Goal: Task Accomplishment & Management: Complete application form

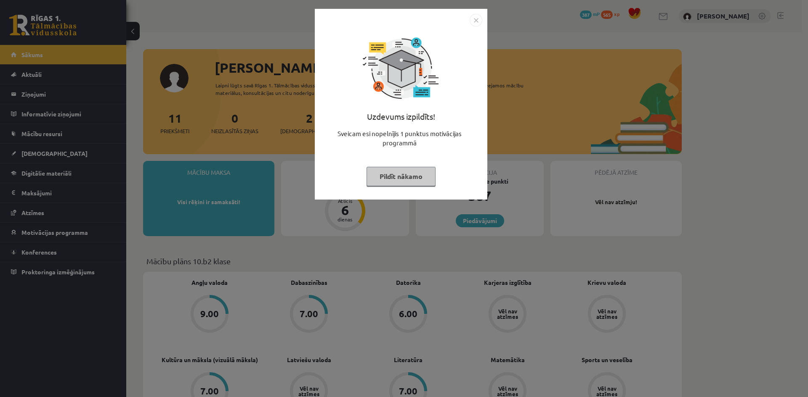
click at [477, 22] on img "Close" at bounding box center [475, 20] width 13 height 13
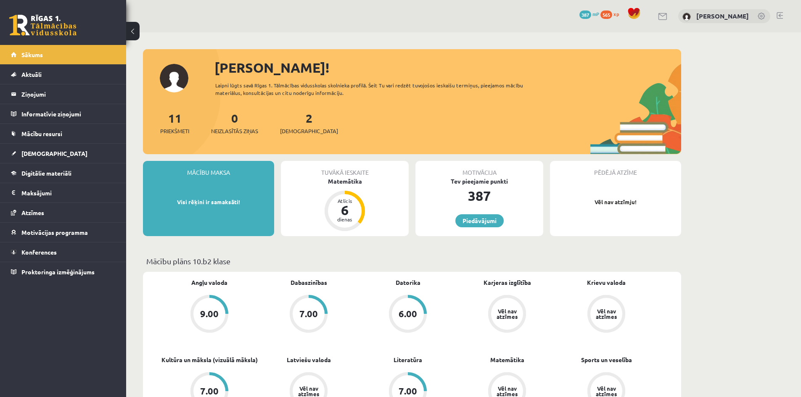
click at [284, 127] on div "2 Ieskaites" at bounding box center [309, 122] width 58 height 26
click at [292, 130] on span "[DEMOGRAPHIC_DATA]" at bounding box center [309, 131] width 58 height 8
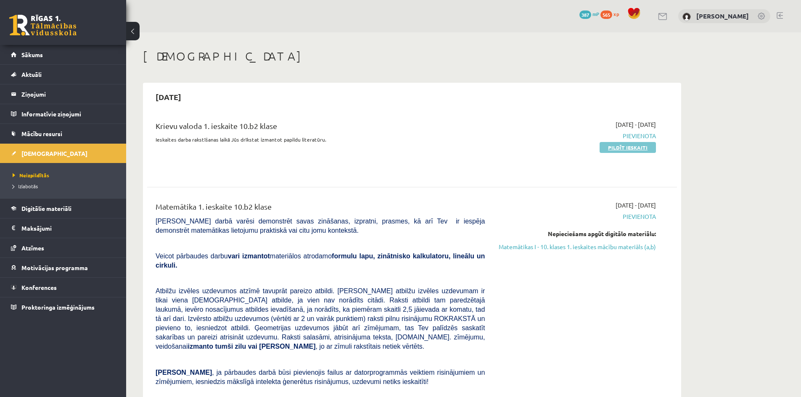
click at [638, 148] on link "Pildīt ieskaiti" at bounding box center [628, 147] width 56 height 11
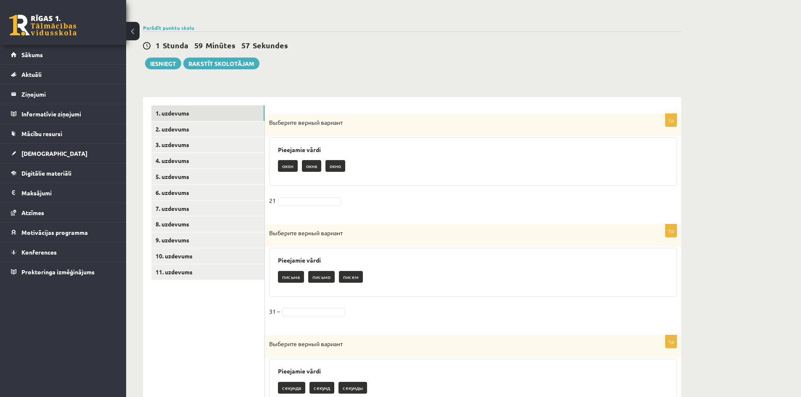
scroll to position [84, 0]
drag, startPoint x: 283, startPoint y: 162, endPoint x: 292, endPoint y: 200, distance: 38.6
click at [292, 200] on div "1p Выберите верный вариант Pieejamie vārdi окон окна окно 21" at bounding box center [473, 164] width 416 height 103
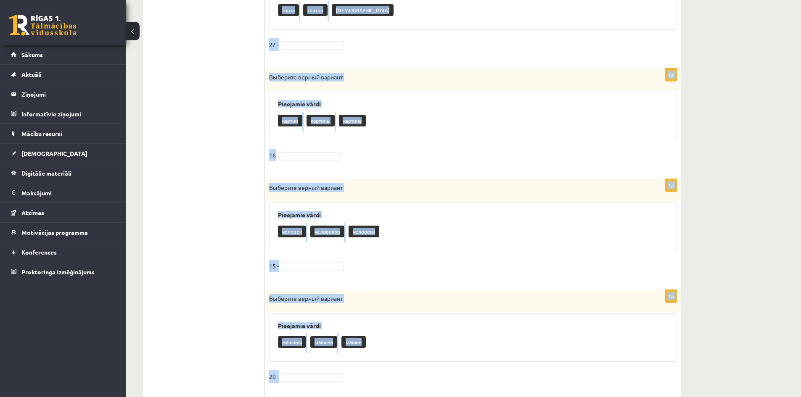
scroll to position [814, 0]
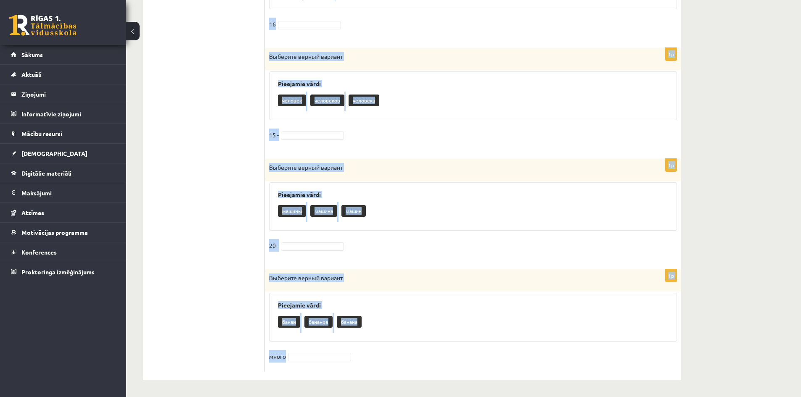
drag, startPoint x: 268, startPoint y: 122, endPoint x: 425, endPoint y: 411, distance: 328.6
copy form "Выберите верный вариант Pieejamie vārdi окон окна окно 21 1p Выберите верный ва…"
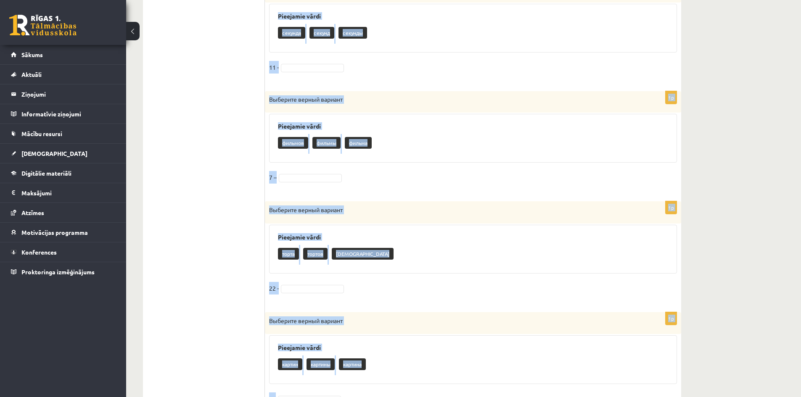
scroll to position [15, 0]
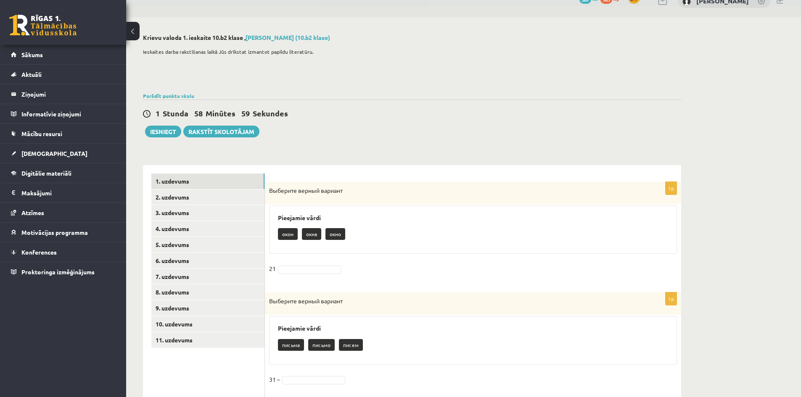
click at [339, 235] on p "окно" at bounding box center [336, 234] width 20 height 12
drag, startPoint x: 297, startPoint y: 328, endPoint x: 294, endPoint y: 339, distance: 12.0
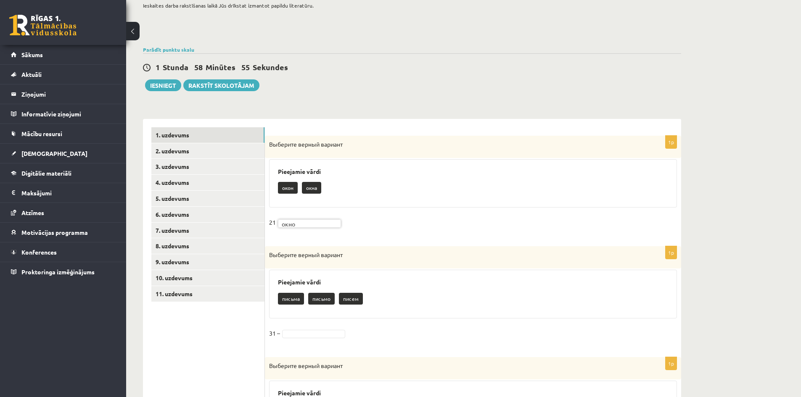
scroll to position [141, 0]
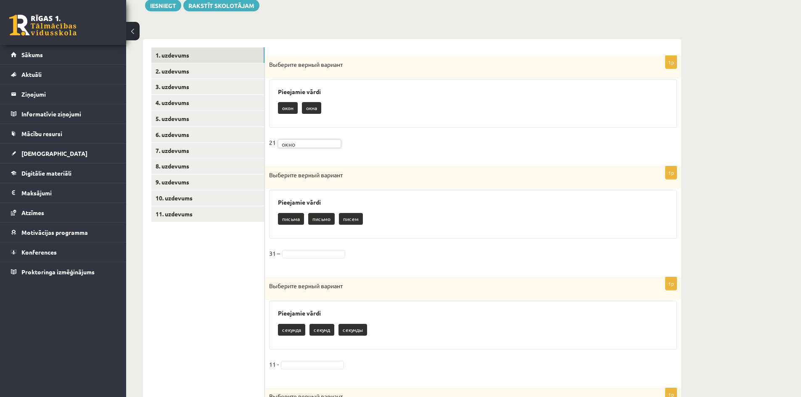
click at [312, 248] on fieldset "31 –" at bounding box center [473, 256] width 408 height 18
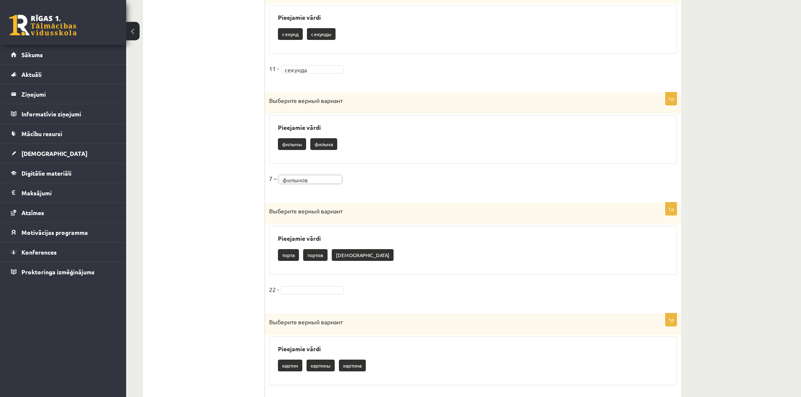
scroll to position [478, 0]
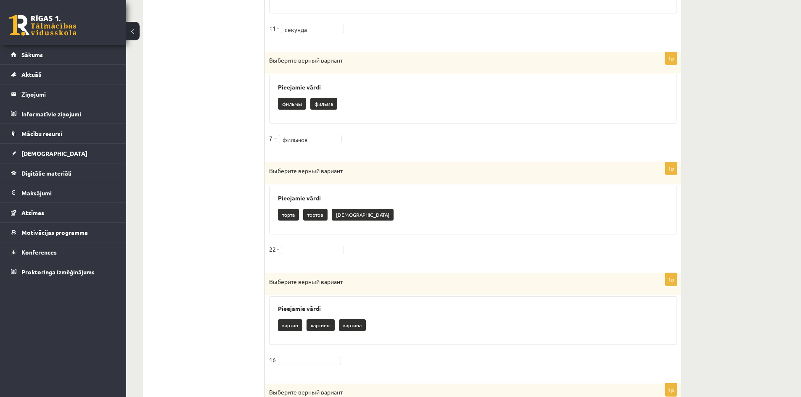
click at [300, 241] on div "1p Выберите верный вариант Pieejamie vārdi торта тортов торы 22 -" at bounding box center [473, 213] width 416 height 103
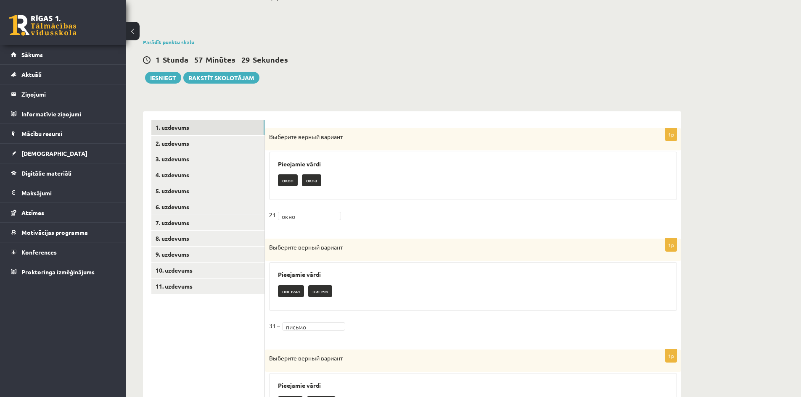
scroll to position [0, 0]
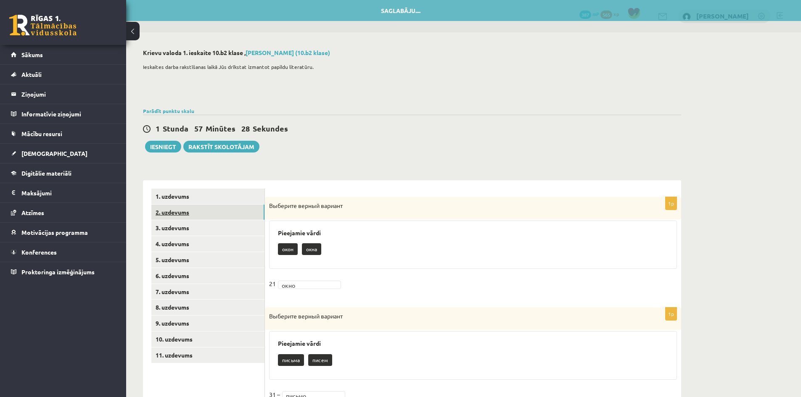
click at [164, 212] on link "2. uzdevums" at bounding box center [207, 213] width 113 height 16
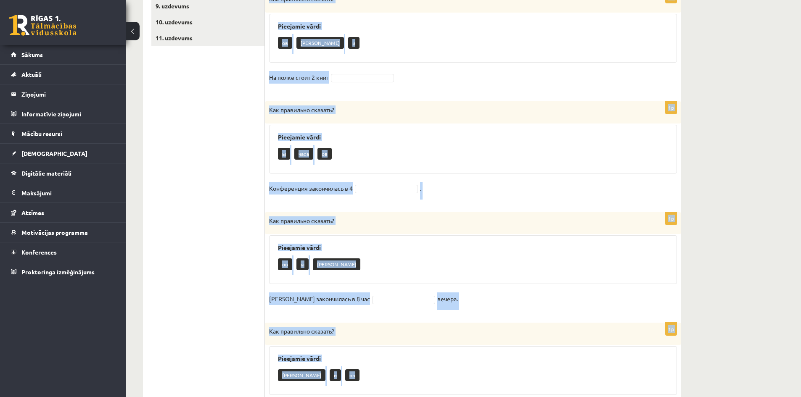
scroll to position [371, 0]
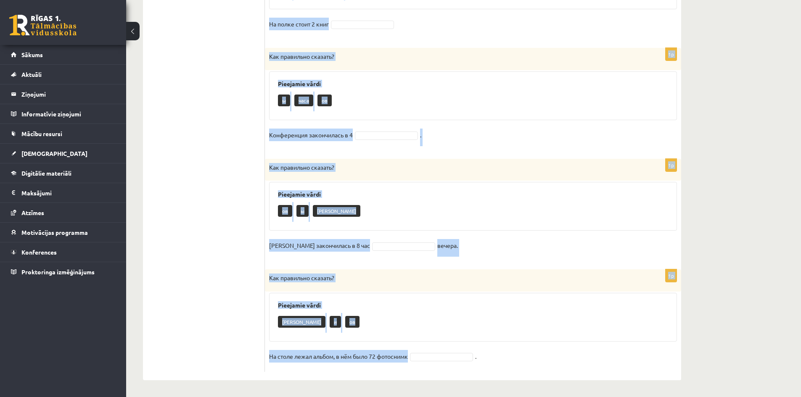
drag, startPoint x: 268, startPoint y: 161, endPoint x: 410, endPoint y: 417, distance: 293.3
copy form "Как правильно сказать? Pieejamie vārdi ы а ов Подъехал автобус, в нём было 40 т…"
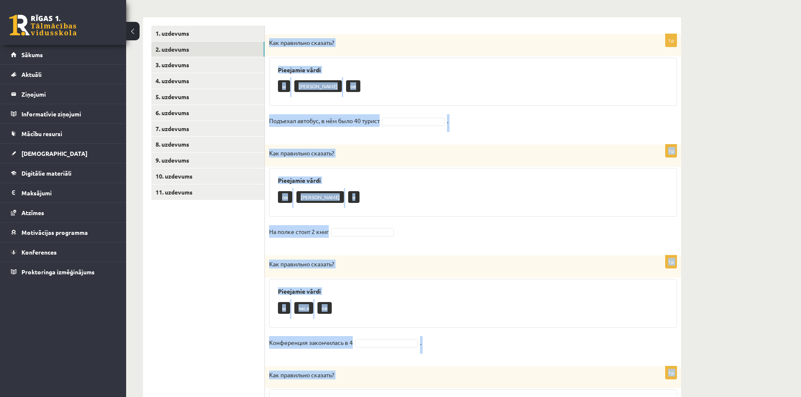
scroll to position [161, 0]
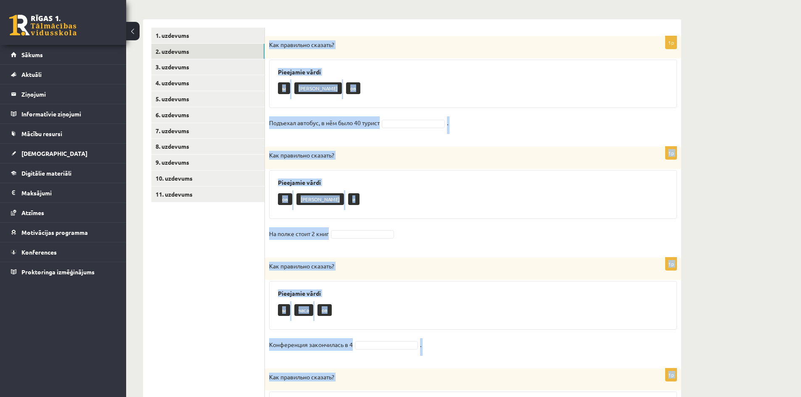
click at [322, 100] on div "Pieejamie vārdi ы а ов" at bounding box center [473, 84] width 408 height 49
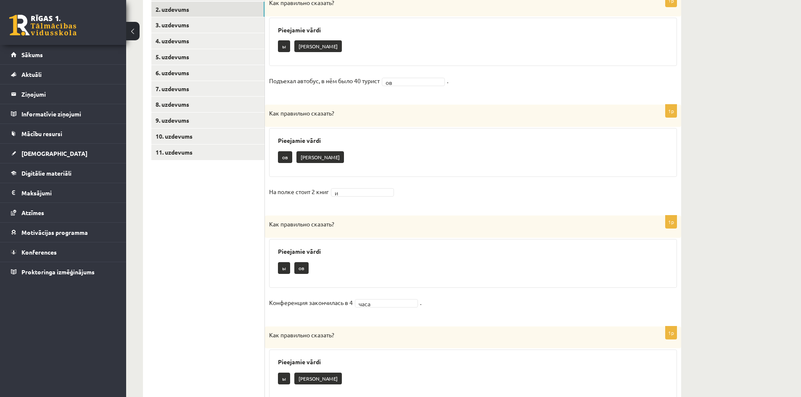
scroll to position [77, 0]
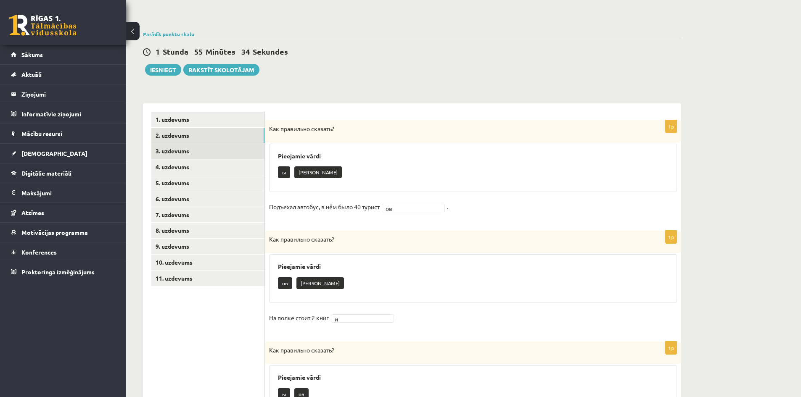
click at [160, 153] on link "3. uzdevums" at bounding box center [207, 151] width 113 height 16
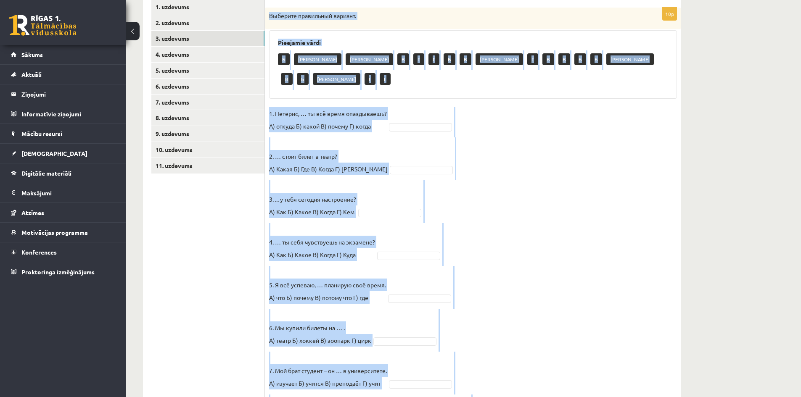
scroll to position [326, 0]
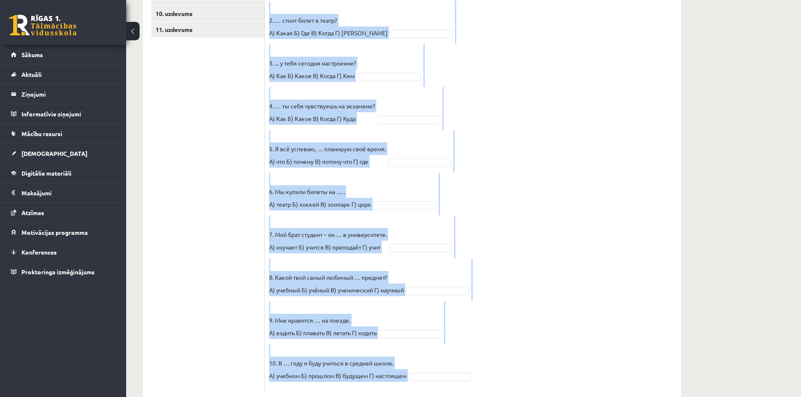
drag, startPoint x: 266, startPoint y: 125, endPoint x: 438, endPoint y: 417, distance: 338.6
copy div "Выберите правильный вариант. Pieejamie vārdi Б А А В Г Г Б В А Г В В Б Б А В Б …"
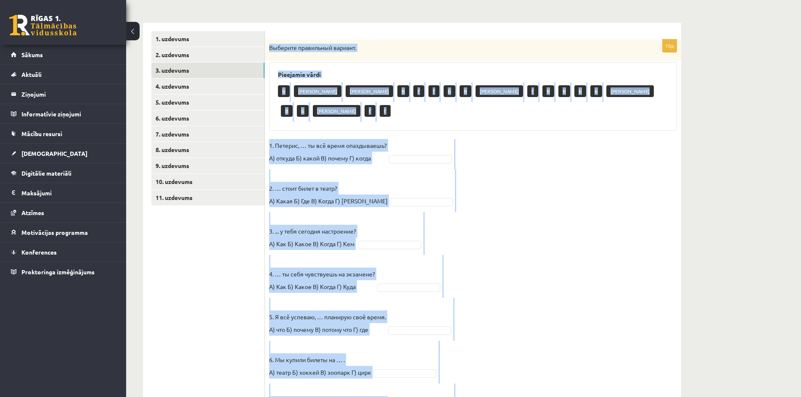
click at [488, 151] on fieldset "1. Петерис, … ты всё время опаздываешь? А) откуда Б) какой В) почему Г) когда 2…" at bounding box center [473, 347] width 408 height 416
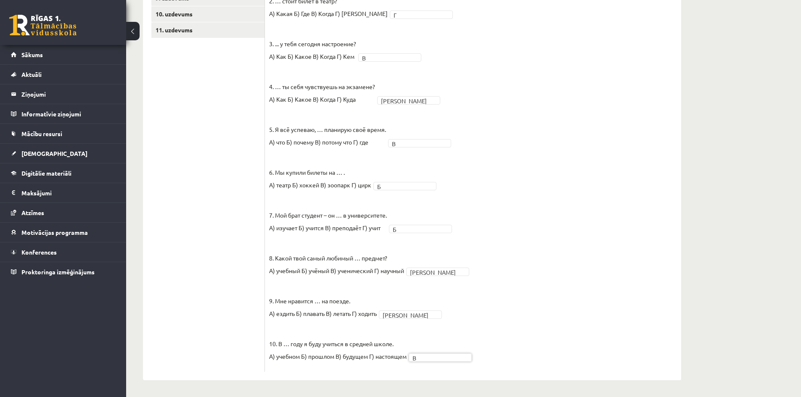
scroll to position [116, 0]
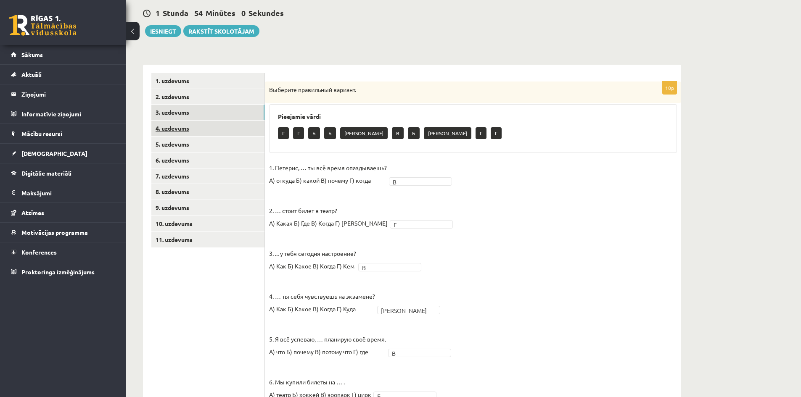
click at [170, 130] on link "4. uzdevums" at bounding box center [207, 129] width 113 height 16
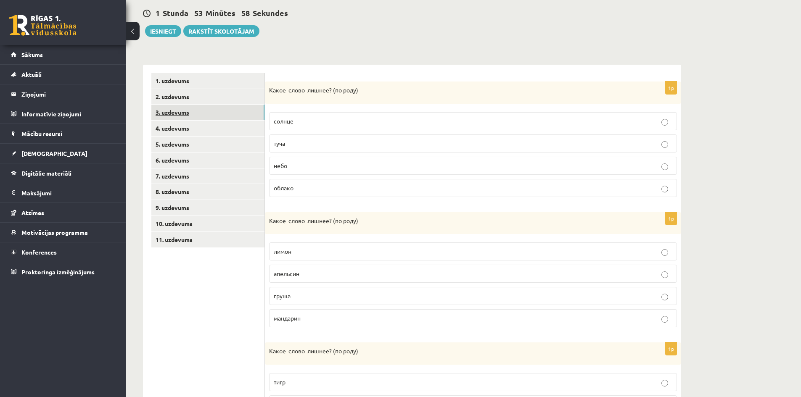
click at [170, 112] on link "3. uzdevums" at bounding box center [207, 113] width 113 height 16
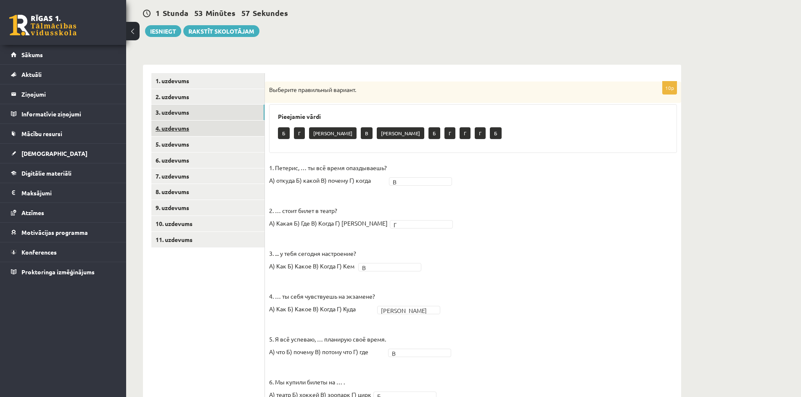
click at [173, 125] on link "4. uzdevums" at bounding box center [207, 129] width 113 height 16
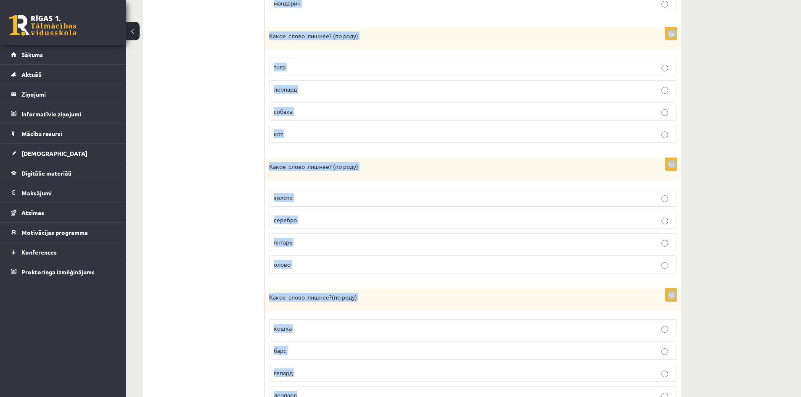
scroll to position [471, 0]
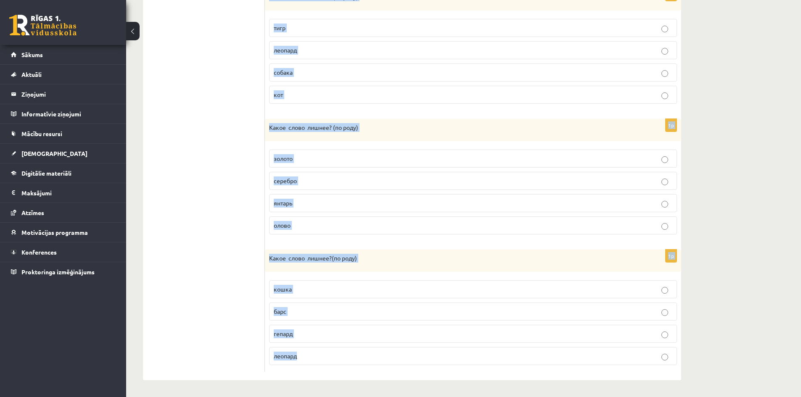
drag, startPoint x: 267, startPoint y: 89, endPoint x: 527, endPoint y: 405, distance: 409.4
copy form "Какое слово лишнее? ( по родy) солнце туча небо облако 1p Какое слово лишнее? (…"
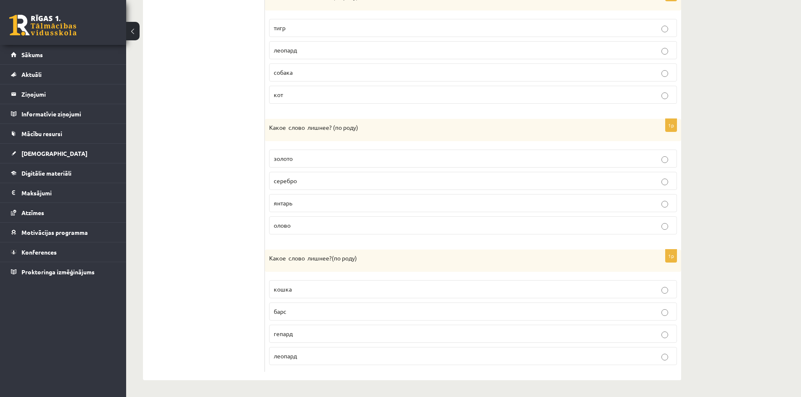
click at [207, 252] on ul "1. uzdevums 2. uzdevums 3. uzdevums 4. uzdevums 5. uzdevums 6. uzdevums 7. uzde…" at bounding box center [208, 46] width 114 height 654
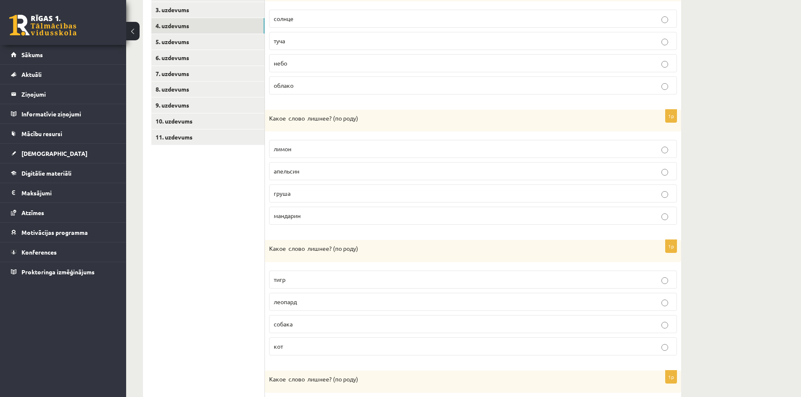
scroll to position [134, 0]
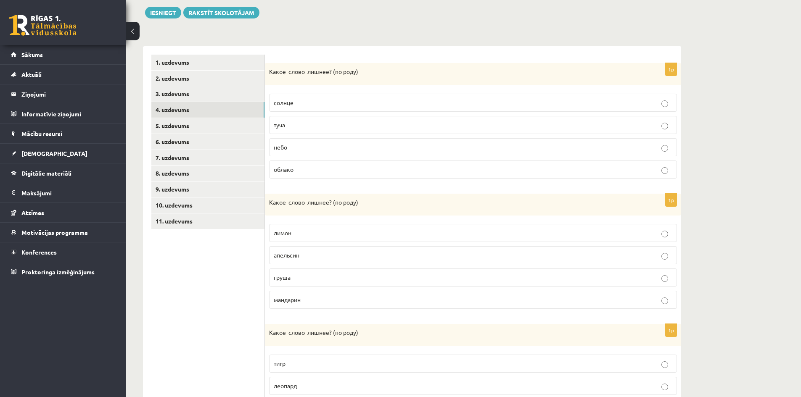
click at [167, 301] on ul "1. uzdevums 2. uzdevums 3. uzdevums 4. uzdevums 5. uzdevums 6. uzdevums 7. uzde…" at bounding box center [208, 382] width 114 height 654
click at [307, 126] on p "туча" at bounding box center [473, 125] width 399 height 9
click at [312, 280] on p "груша" at bounding box center [473, 277] width 399 height 9
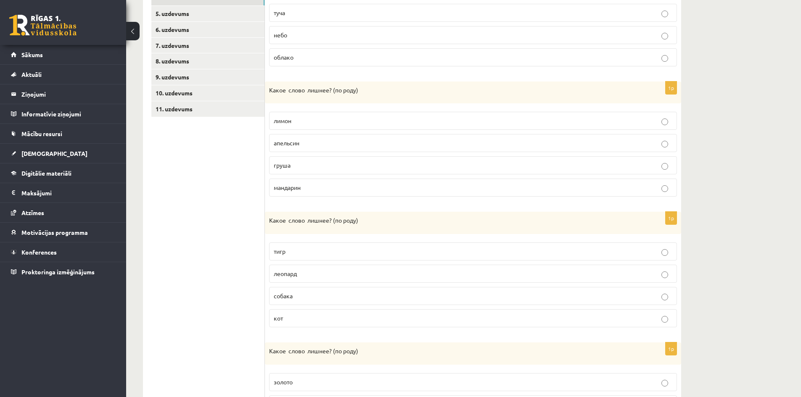
scroll to position [260, 0]
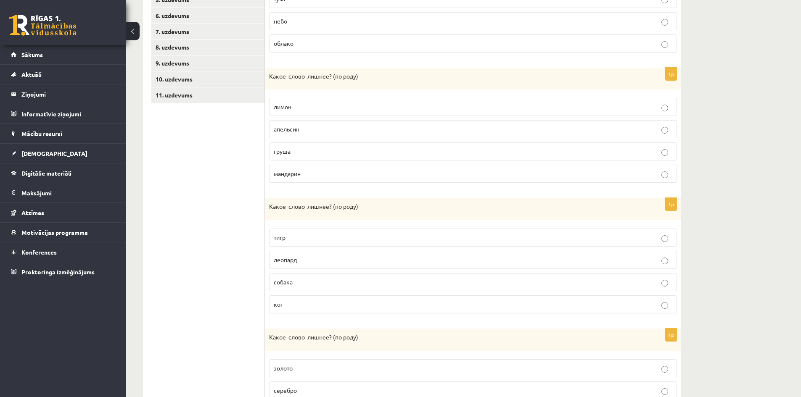
click at [323, 276] on label "собака" at bounding box center [473, 282] width 408 height 18
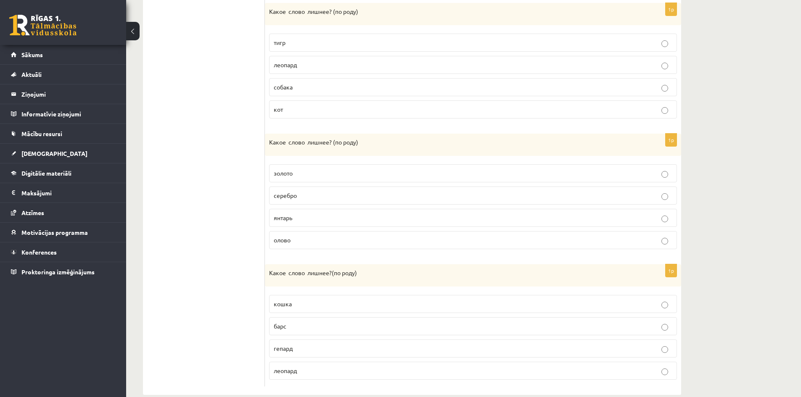
scroll to position [471, 0]
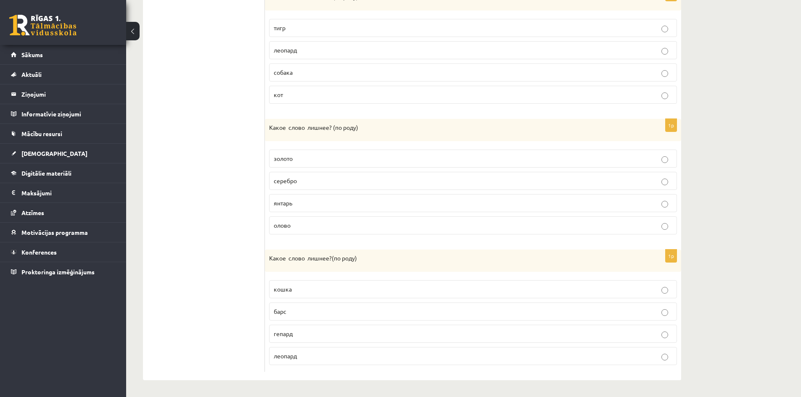
click at [305, 202] on p "янтарь" at bounding box center [473, 203] width 399 height 9
click at [292, 291] on p "кошка" at bounding box center [473, 289] width 399 height 9
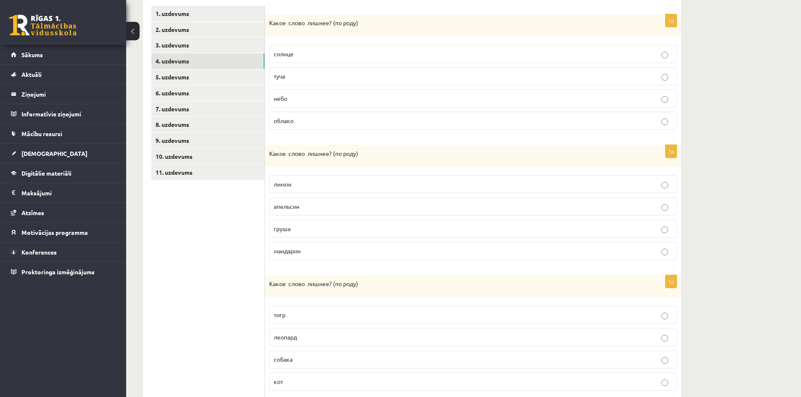
scroll to position [176, 0]
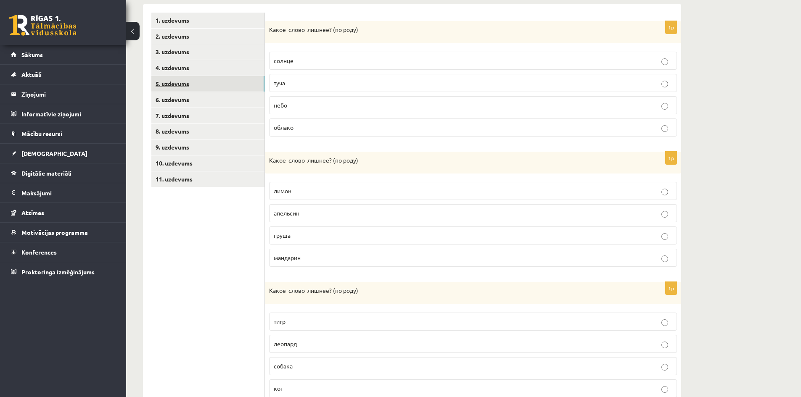
click at [185, 85] on link "5. uzdevums" at bounding box center [207, 84] width 113 height 16
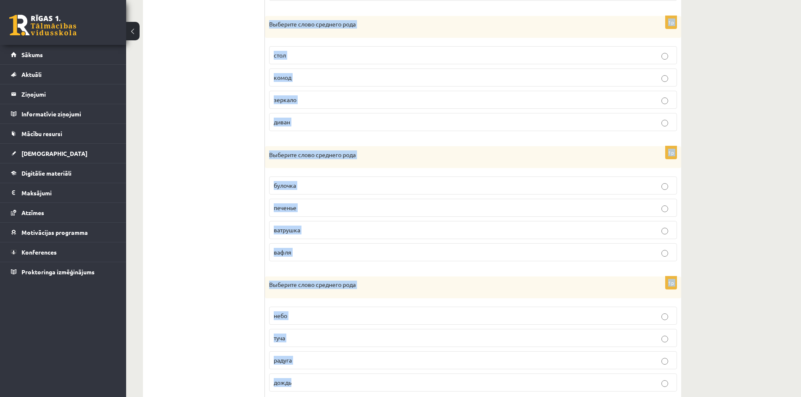
scroll to position [469, 0]
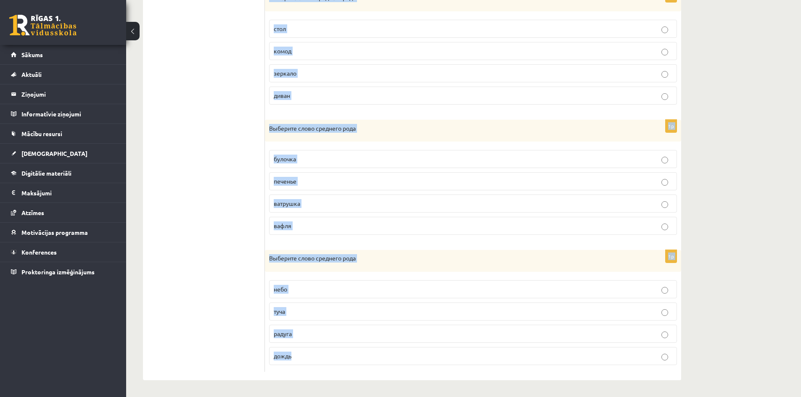
drag, startPoint x: 270, startPoint y: 30, endPoint x: 445, endPoint y: 417, distance: 424.5
copy form "Выберите слово среднего рода небо туча дождь капля 1p Выберите слово среднего р…"
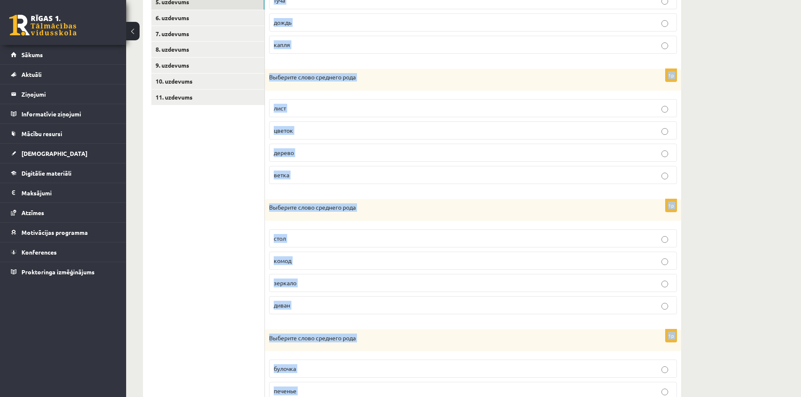
scroll to position [132, 0]
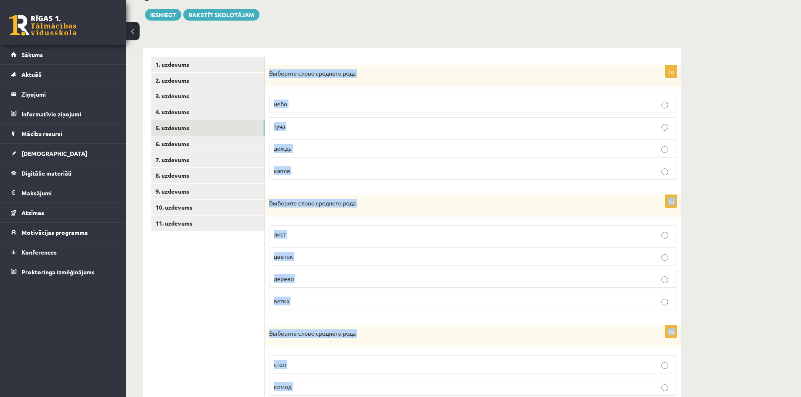
click at [300, 108] on p "небо" at bounding box center [473, 104] width 399 height 9
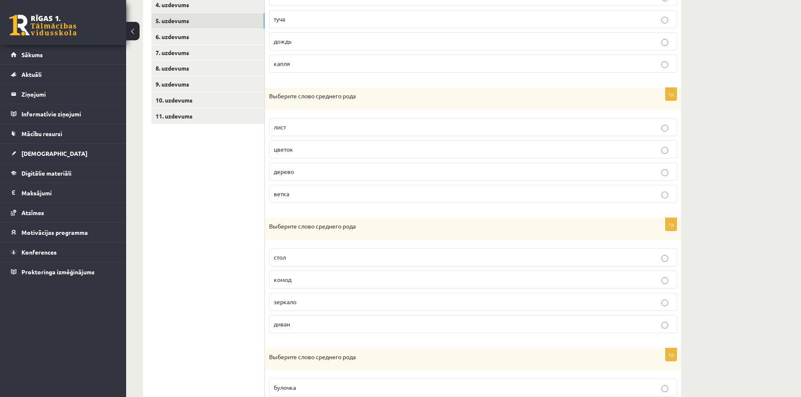
scroll to position [300, 0]
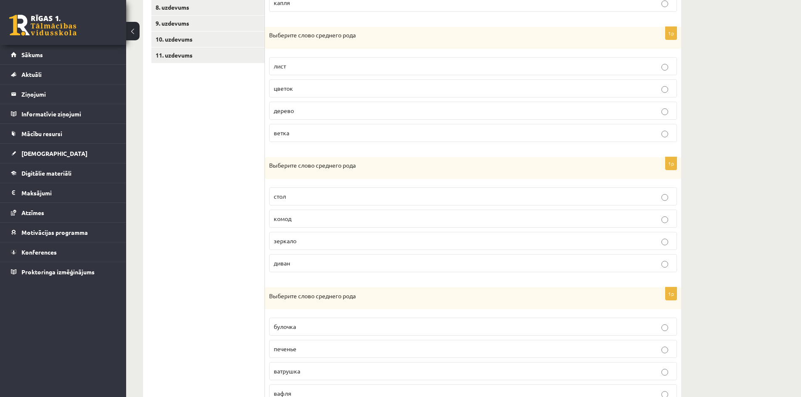
click at [320, 116] on label "дерево" at bounding box center [473, 111] width 408 height 18
click at [286, 240] on span "зеркало" at bounding box center [285, 241] width 23 height 8
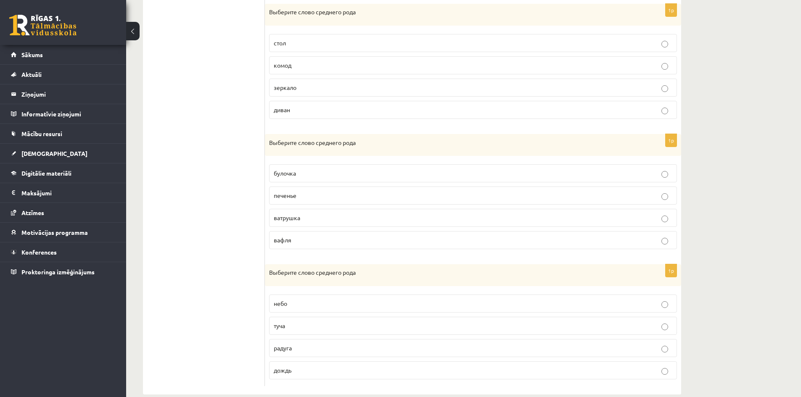
scroll to position [469, 0]
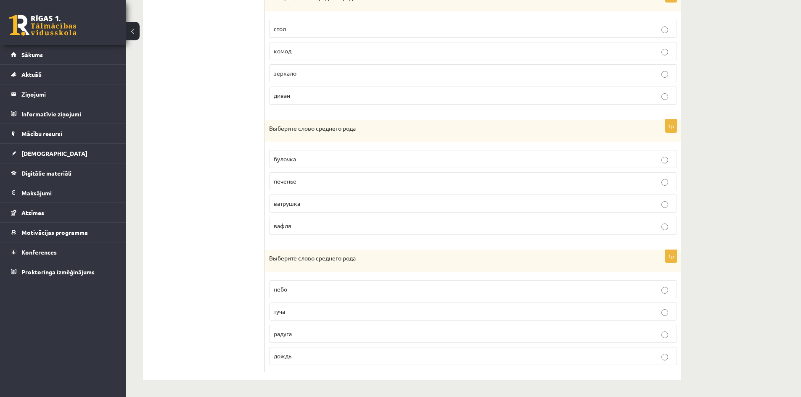
click at [294, 182] on span "печенье" at bounding box center [285, 181] width 23 height 8
click at [304, 281] on label "небо" at bounding box center [473, 290] width 408 height 18
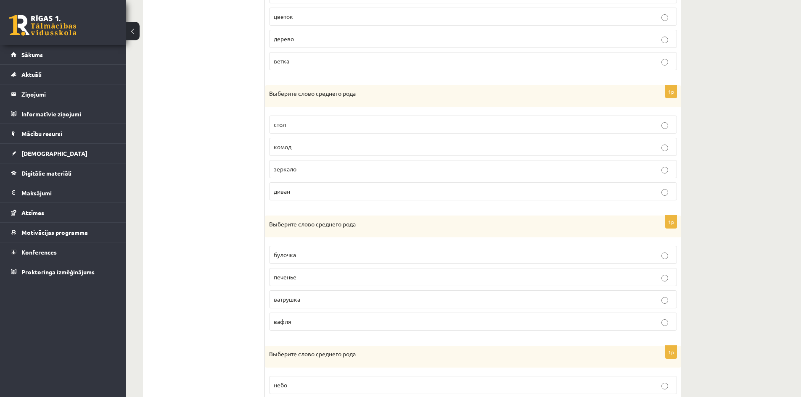
scroll to position [48, 0]
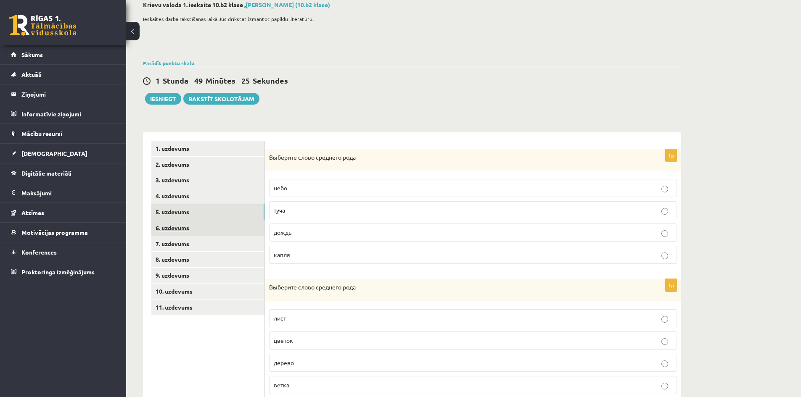
click at [176, 230] on link "6. uzdevums" at bounding box center [207, 228] width 113 height 16
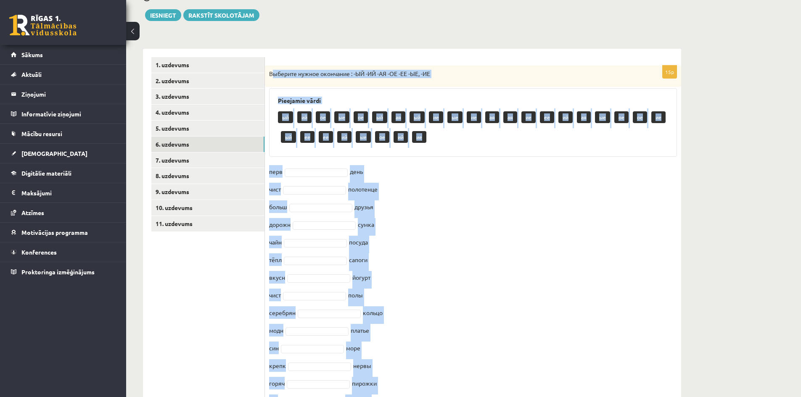
scroll to position [194, 0]
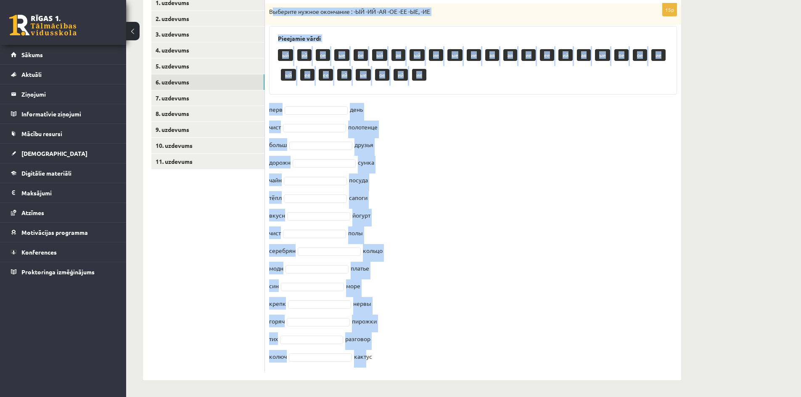
drag, startPoint x: 270, startPoint y: 115, endPoint x: 366, endPoint y: 408, distance: 308.8
click at [366, 204] on html "0 Dāvanas 387 mP 565 xp Laura Štrāla Sākums Aktuāli Kā mācīties eSKOLĀ Kontakti…" at bounding box center [400, 4] width 801 height 397
click at [274, 12] on p "Выберите нужное окончание : -ЫЙ -ИЙ -АЯ -ОЕ -ЕЕ -ЫЕ, -ИЕ" at bounding box center [452, 12] width 366 height 8
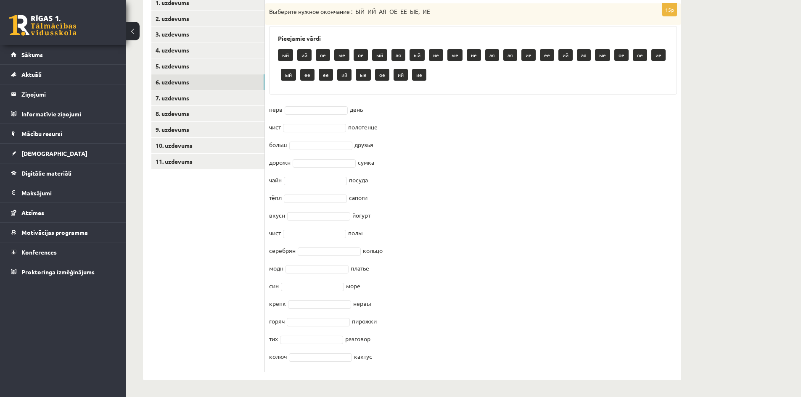
drag, startPoint x: 270, startPoint y: 11, endPoint x: 408, endPoint y: 416, distance: 427.7
click at [408, 204] on html "0 Dāvanas 387 mP 565 xp Laura Štrāla Sākums Aktuāli Kā mācīties eSKOLĀ Kontakti…" at bounding box center [400, 4] width 801 height 397
copy div "Выберите нужное окончание : -ЫЙ -ИЙ -АЯ -ОЕ -ЕЕ -ЫЕ, -ИЕ Pieejamie vārdi ый ий …"
click at [326, 104] on fieldset "перв день чист полотенце больш друзья дорожн сумка чайн посуда тёпл сапоги вкус…" at bounding box center [473, 235] width 408 height 265
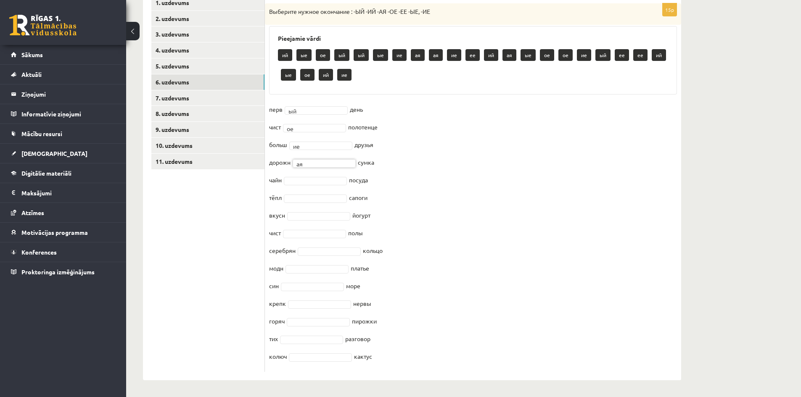
click at [329, 185] on fieldset "перв ый ** день чист ое ** полотенце больш ие ** друзья дорожн ая ** сумка чайн…" at bounding box center [473, 235] width 408 height 265
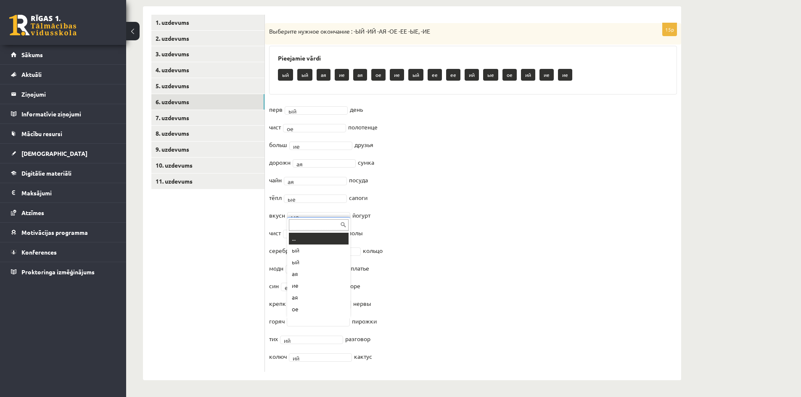
scroll to position [10, 0]
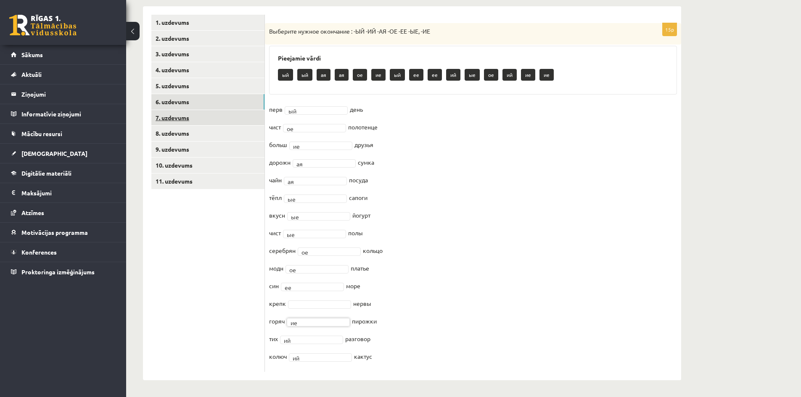
click at [182, 114] on link "7. uzdevums" at bounding box center [207, 118] width 113 height 16
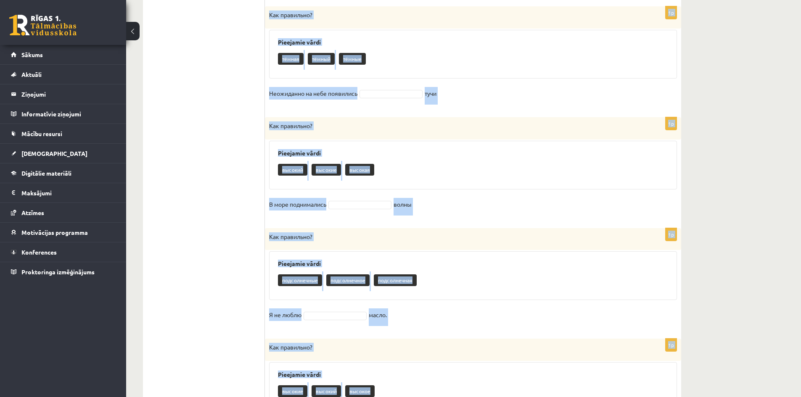
scroll to position [921, 0]
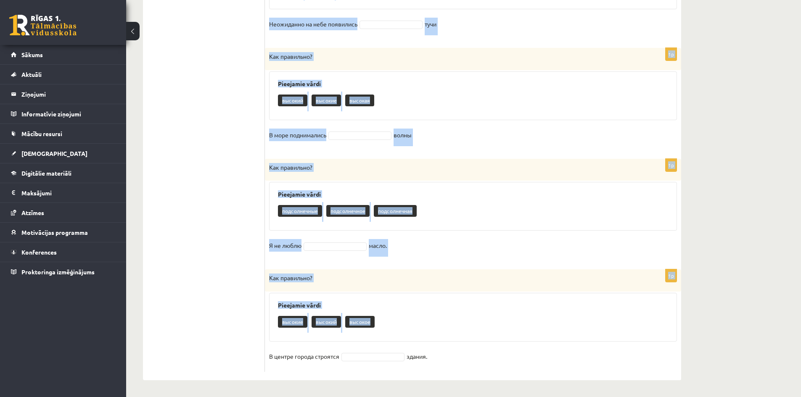
drag, startPoint x: 269, startPoint y: 27, endPoint x: 447, endPoint y: 408, distance: 420.0
copy form "Как правильно? Pieejamie vārdi Длинные Длинный Длинное pозы стоят в вазе. 1p Ка…"
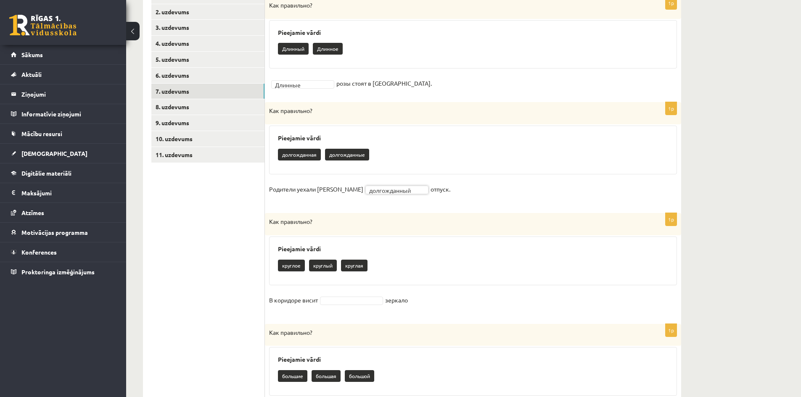
scroll to position [248, 0]
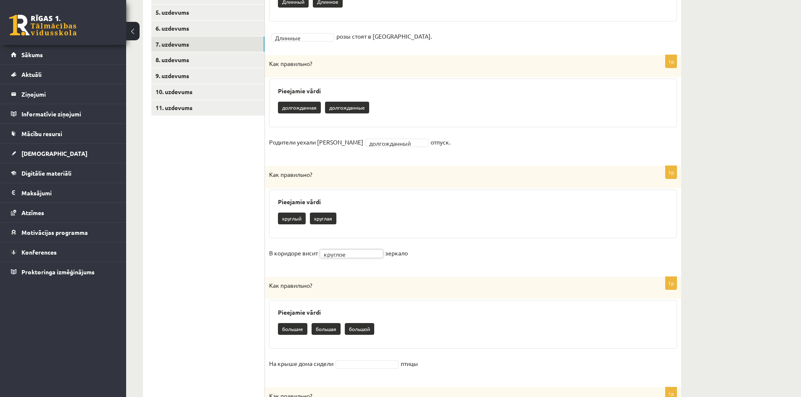
click at [361, 370] on fieldset "На крыше дома сидели птицы" at bounding box center [473, 366] width 408 height 18
click at [363, 360] on fieldset "На крыше дома сидели ... птицы" at bounding box center [473, 366] width 408 height 18
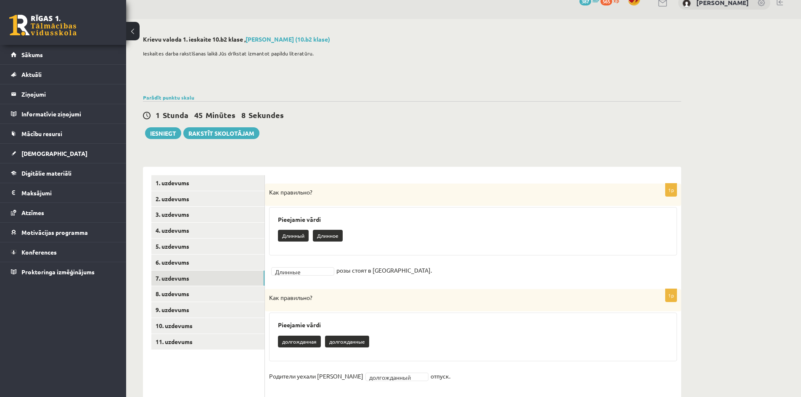
scroll to position [0, 0]
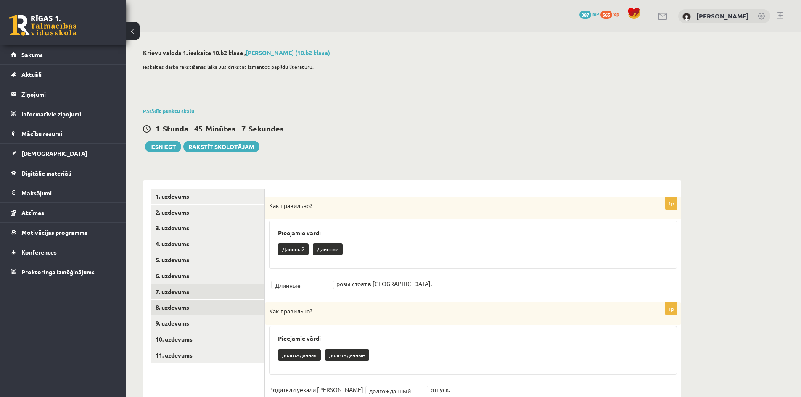
click at [174, 305] on link "8. uzdevums" at bounding box center [207, 308] width 113 height 16
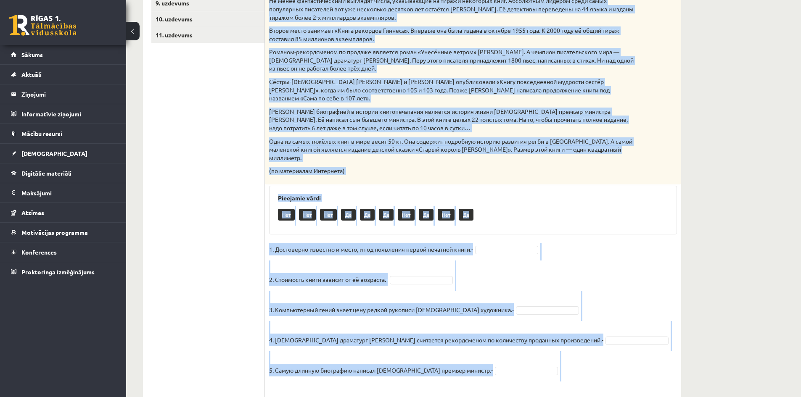
scroll to position [331, 0]
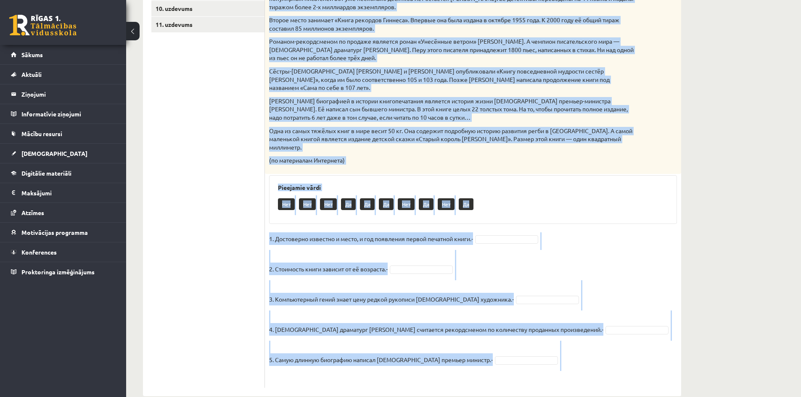
drag, startPoint x: 268, startPoint y: 83, endPoint x: 502, endPoint y: 390, distance: 386.5
click at [502, 390] on div "**********" at bounding box center [412, 57] width 572 height 712
copy div "Прочитай текст. Отметь верное утверждение в соответствии с текстом. Интересные …"
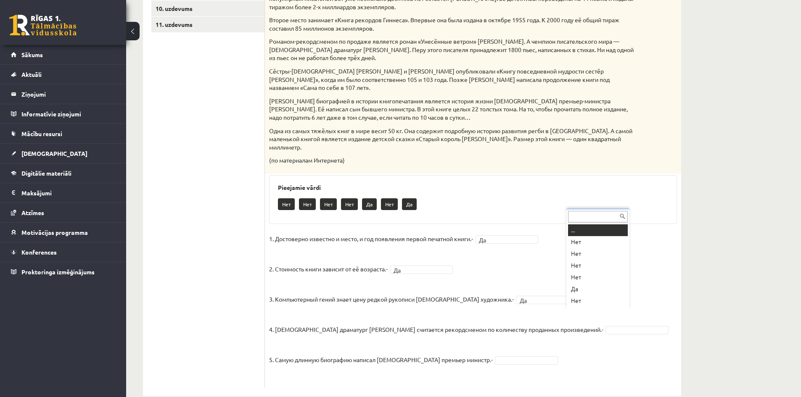
drag, startPoint x: 575, startPoint y: 314, endPoint x: 545, endPoint y: 314, distance: 29.9
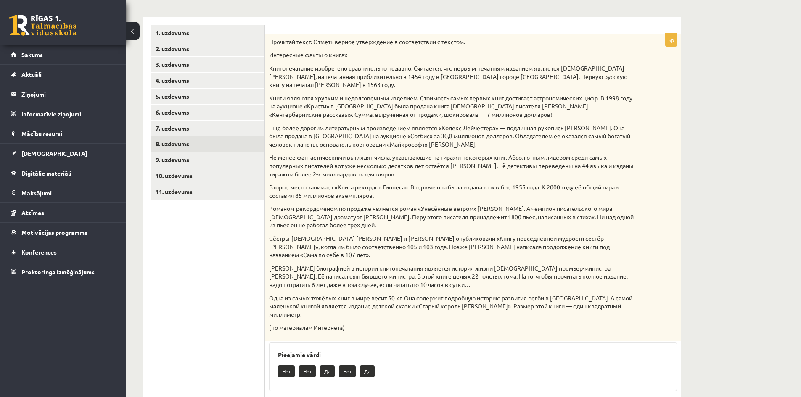
scroll to position [163, 0]
click at [180, 159] on link "9. uzdevums" at bounding box center [207, 161] width 113 height 16
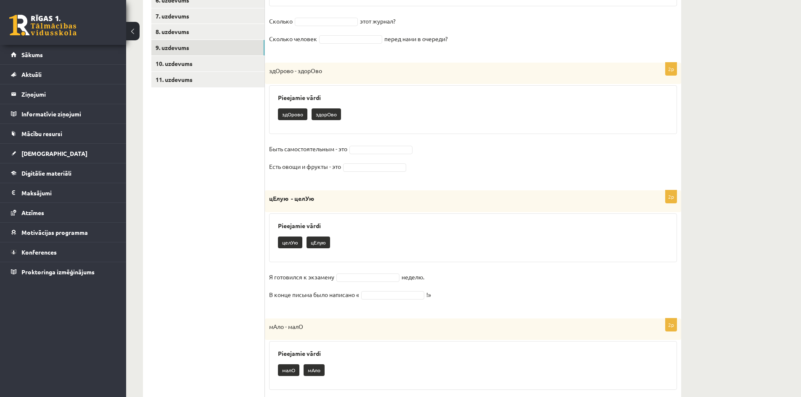
scroll to position [342, 0]
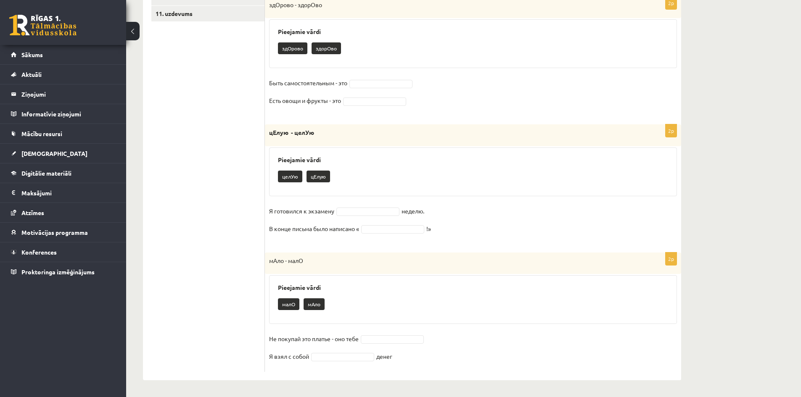
drag, startPoint x: 273, startPoint y: 28, endPoint x: 513, endPoint y: 417, distance: 457.3
copy form "Выберите правильное слово! 2p стОит - стоИт Pieejamie vārdi стоИт <placeholder>…"
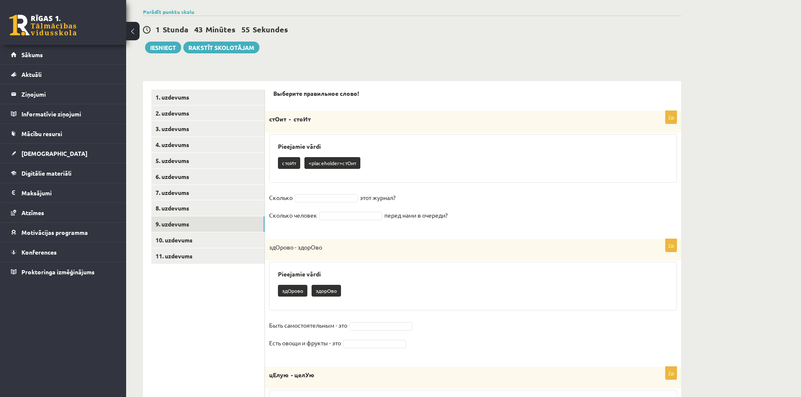
scroll to position [174, 0]
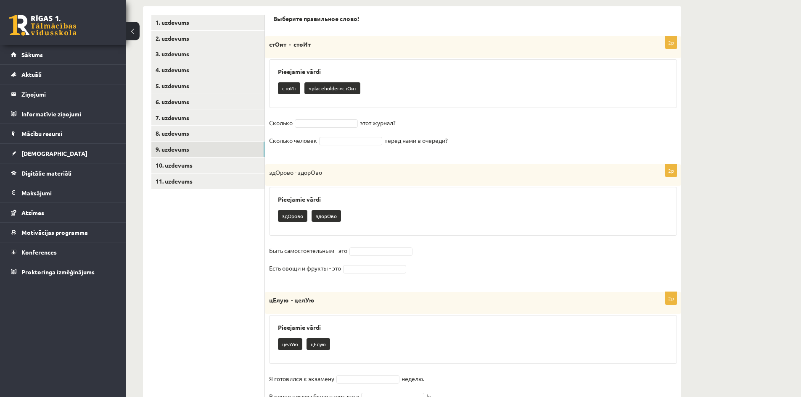
click at [315, 117] on fieldset "Сколько этот журнал? Сколько человек перед нами в очереди?" at bounding box center [473, 133] width 408 height 35
click at [331, 135] on fieldset "**********" at bounding box center [473, 133] width 408 height 35
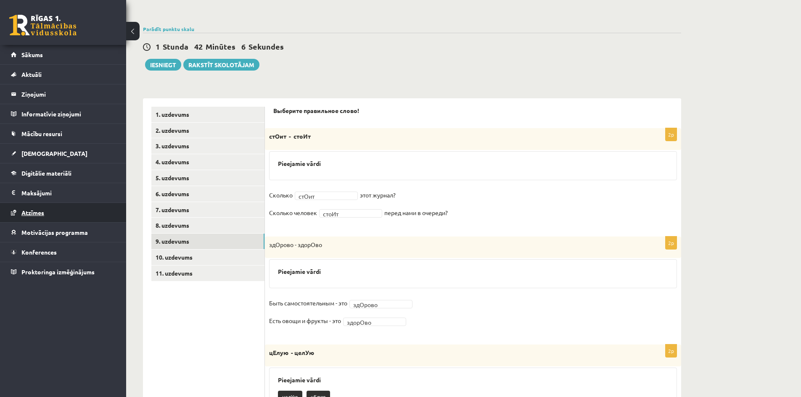
scroll to position [73, 0]
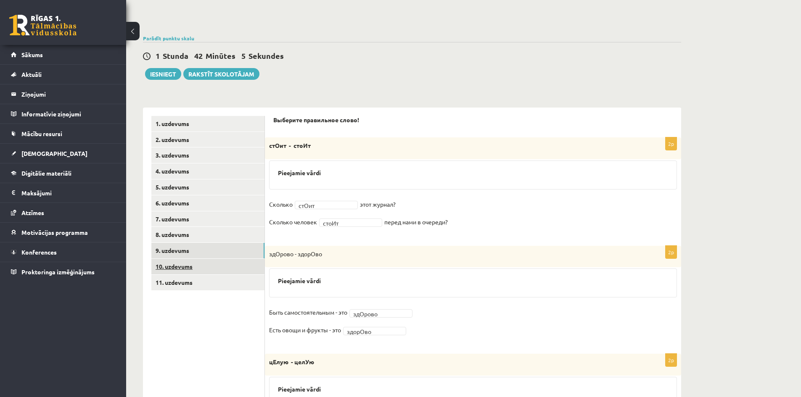
click at [188, 268] on link "10. uzdevums" at bounding box center [207, 267] width 113 height 16
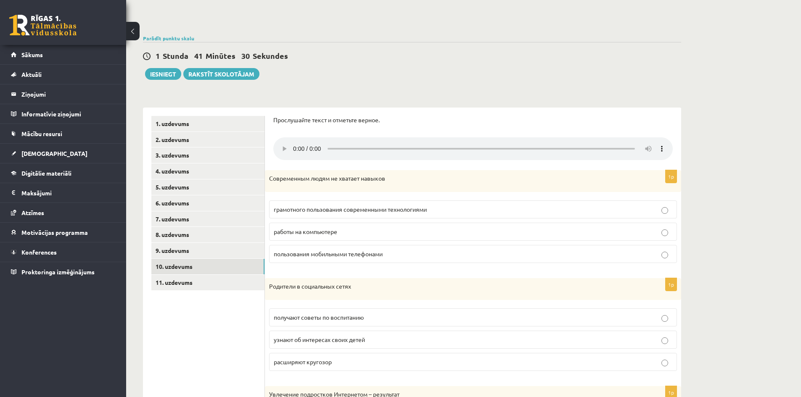
click at [330, 234] on span "работы на компьютере" at bounding box center [306, 232] width 64 height 8
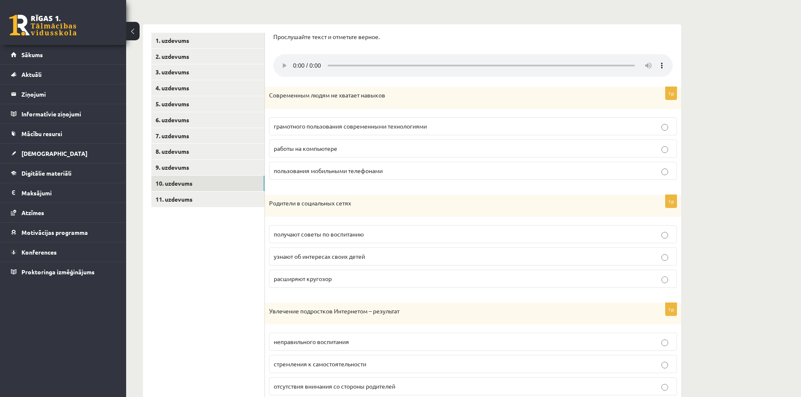
scroll to position [157, 0]
click at [319, 275] on span "расширяют кругозор" at bounding box center [303, 278] width 58 height 8
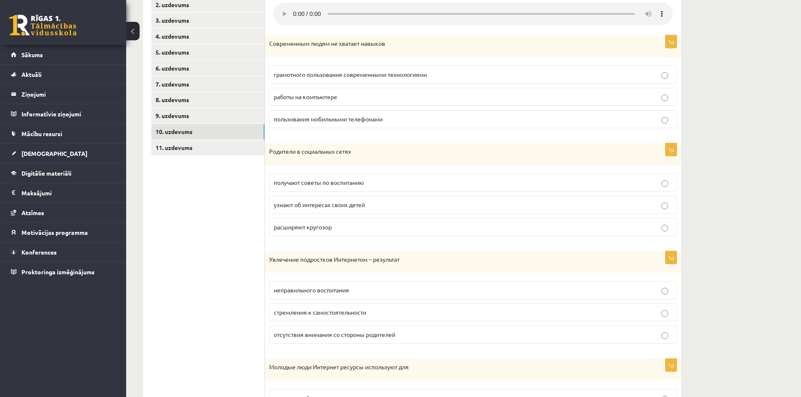
scroll to position [283, 0]
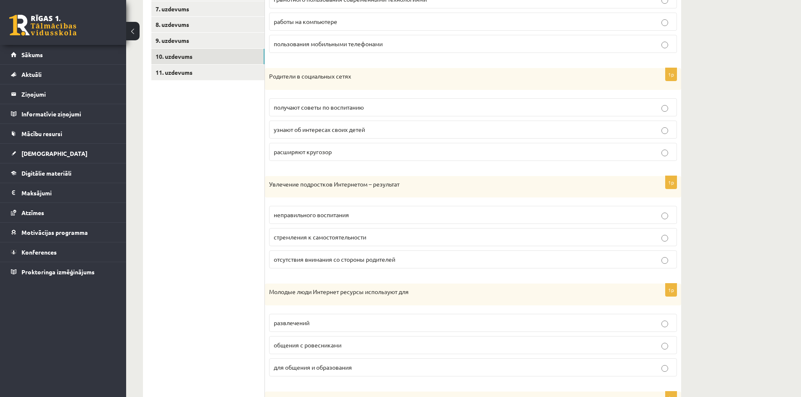
click at [351, 223] on label "неправильного воспитания" at bounding box center [473, 215] width 408 height 18
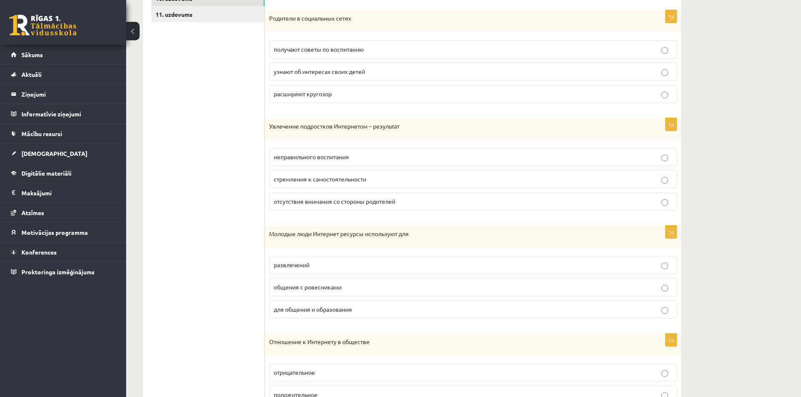
scroll to position [403, 0]
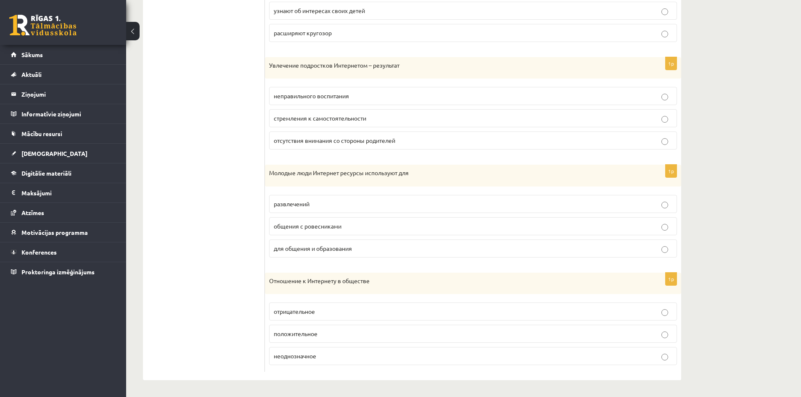
click at [346, 228] on p "общения с ровесниками" at bounding box center [473, 226] width 399 height 9
click at [294, 343] on label "положительное" at bounding box center [473, 334] width 408 height 18
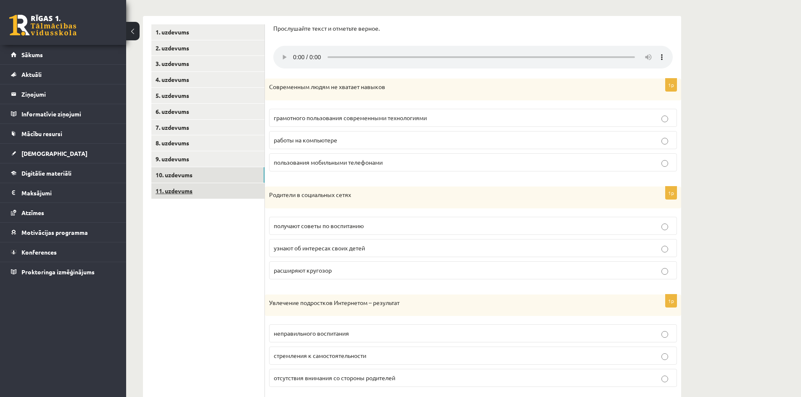
scroll to position [109, 0]
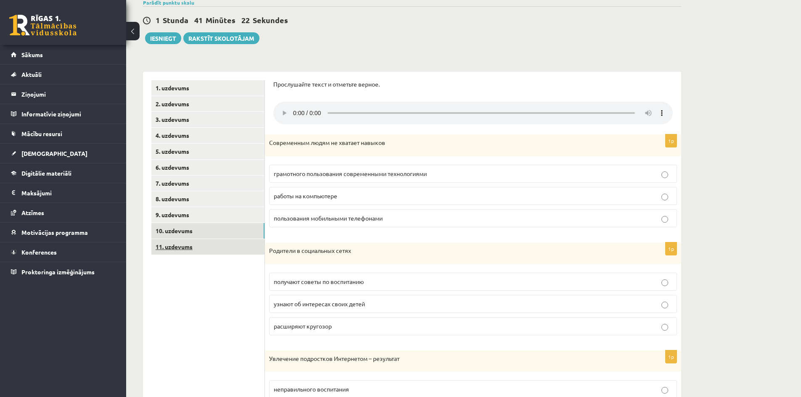
click at [178, 249] on link "11. uzdevums" at bounding box center [207, 247] width 113 height 16
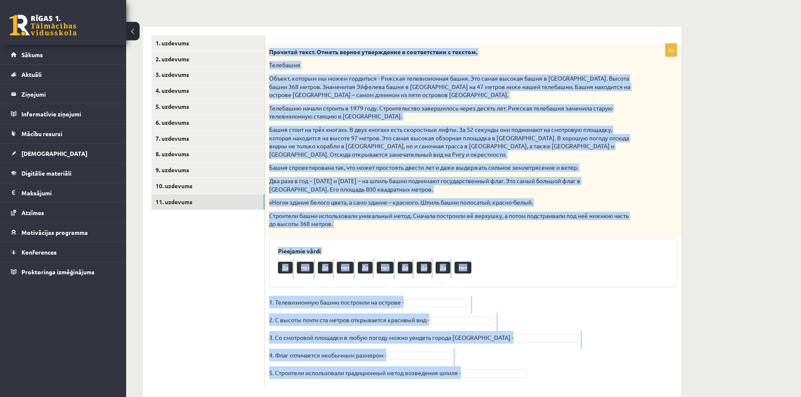
scroll to position [170, 0]
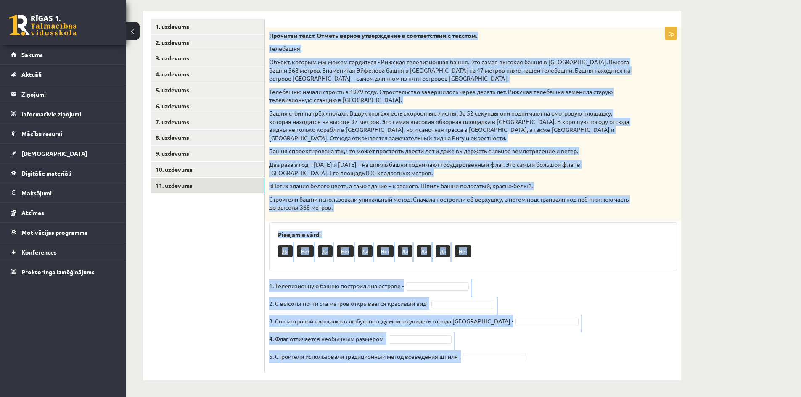
drag, startPoint x: 269, startPoint y: 97, endPoint x: 502, endPoint y: 410, distance: 390.5
click at [502, 228] on html "0 Dāvanas 387 mP 565 xp Laura Štrāla Sākums Aktuāli Kā mācīties eSKOLĀ Kontakti…" at bounding box center [400, 28] width 801 height 397
copy div "Прочитай текст. Отметь верное утверждение в соответствии с текстом. Телебашня О…"
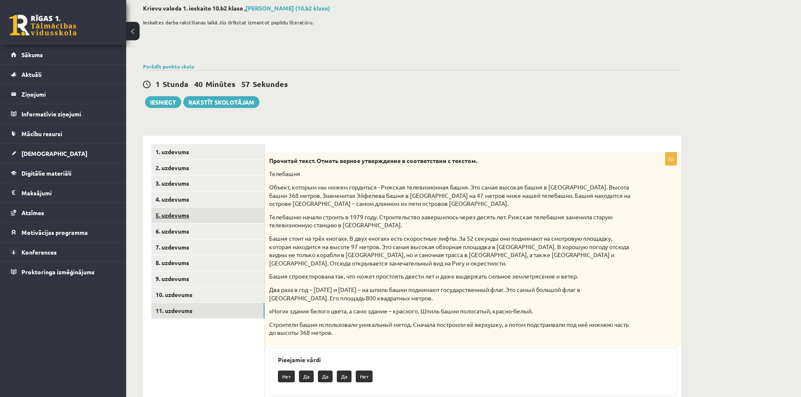
scroll to position [44, 0]
click at [166, 152] on link "1. uzdevums" at bounding box center [207, 153] width 113 height 16
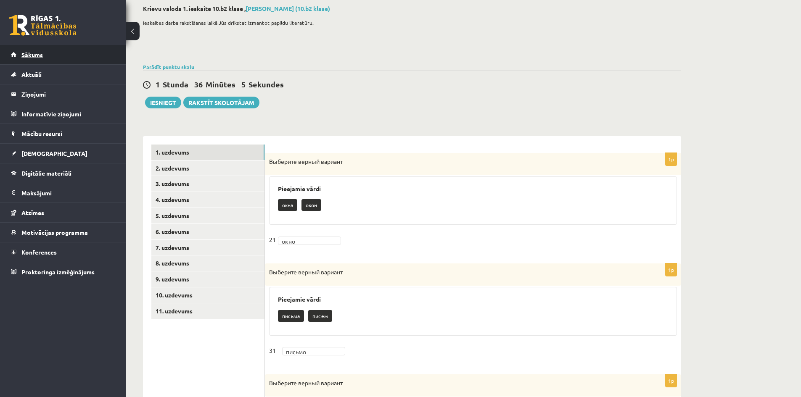
click at [25, 51] on span "Sākums" at bounding box center [31, 55] width 21 height 8
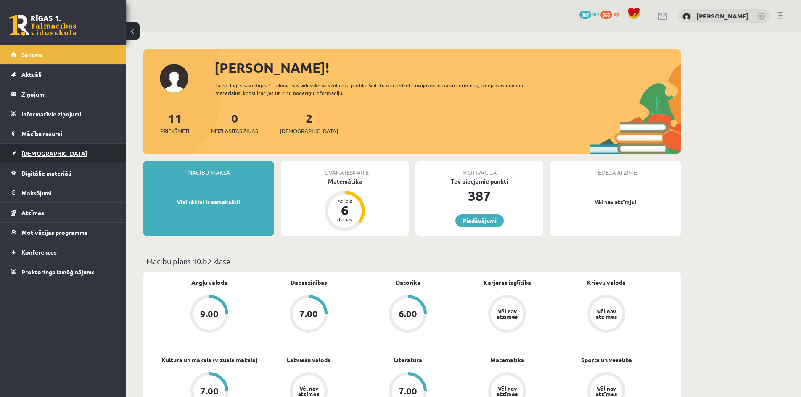
click at [34, 154] on span "[DEMOGRAPHIC_DATA]" at bounding box center [54, 154] width 66 height 8
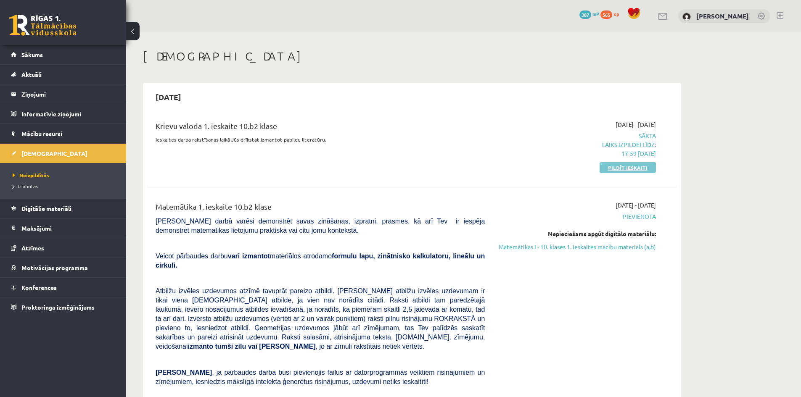
click at [629, 167] on link "Pildīt ieskaiti" at bounding box center [628, 167] width 56 height 11
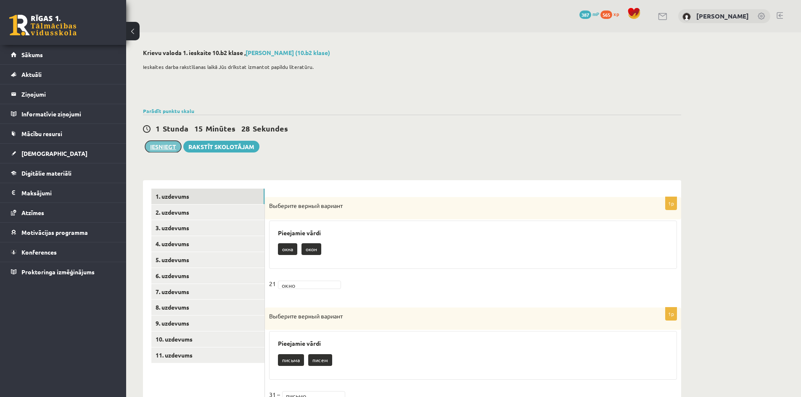
click at [159, 149] on button "Iesniegt" at bounding box center [163, 147] width 36 height 12
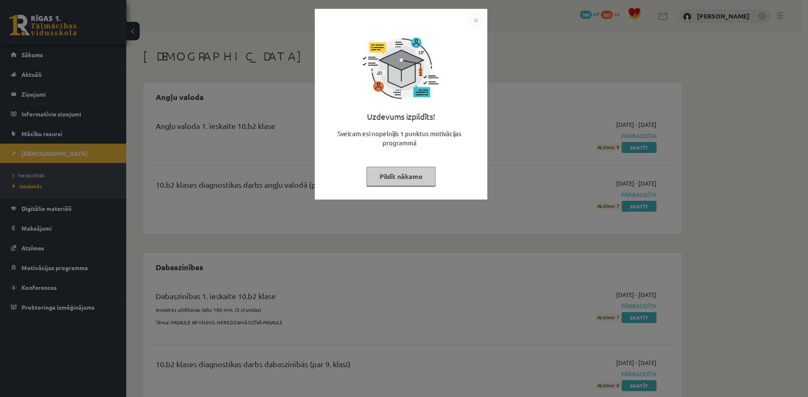
click at [473, 19] on img "Close" at bounding box center [475, 20] width 13 height 13
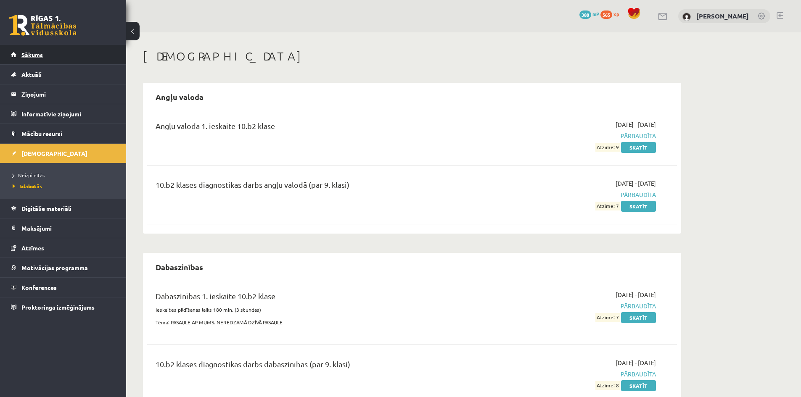
click at [36, 50] on link "Sākums" at bounding box center [63, 54] width 105 height 19
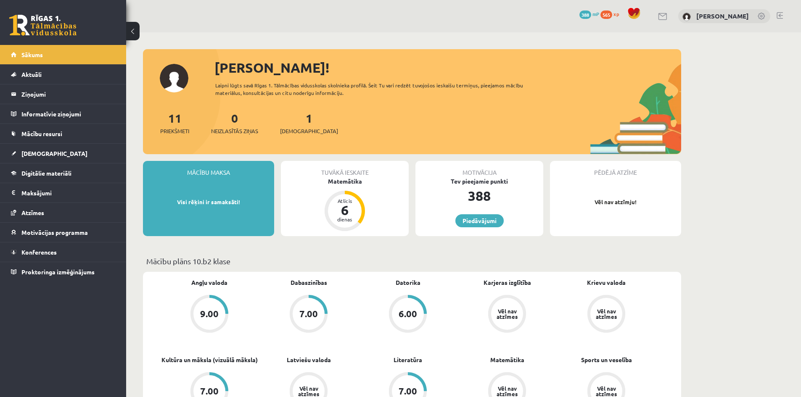
click at [768, 15] on div "[PERSON_NAME]" at bounding box center [724, 16] width 92 height 14
click at [765, 14] on link at bounding box center [762, 17] width 8 height 8
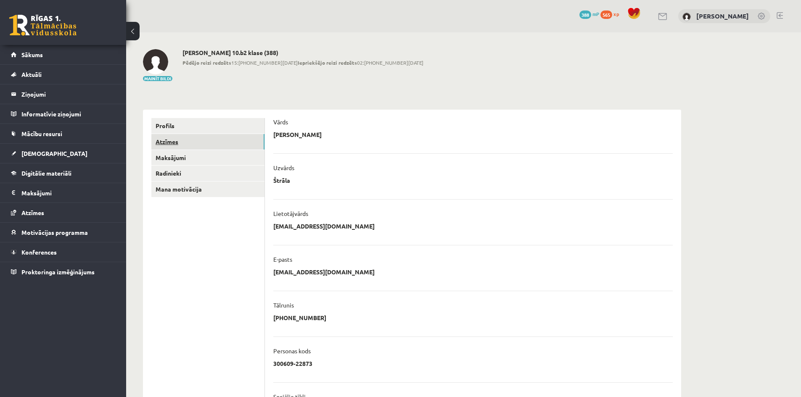
click at [179, 146] on link "Atzīmes" at bounding box center [207, 142] width 113 height 16
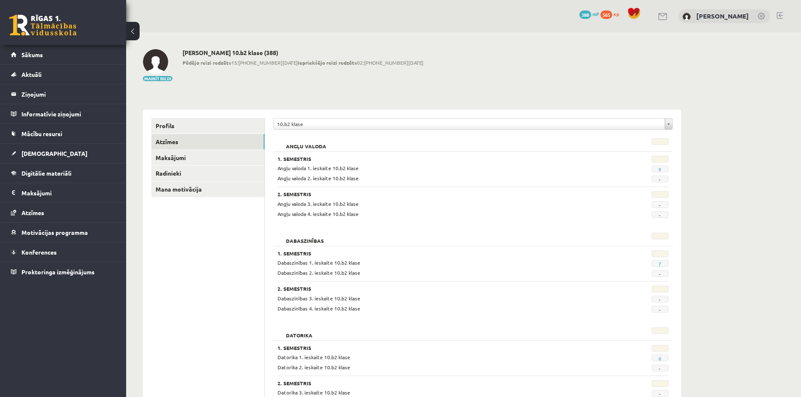
click at [777, 16] on link at bounding box center [780, 15] width 6 height 7
